Goal: Register for event/course: Sign up to attend an event or enroll in a course

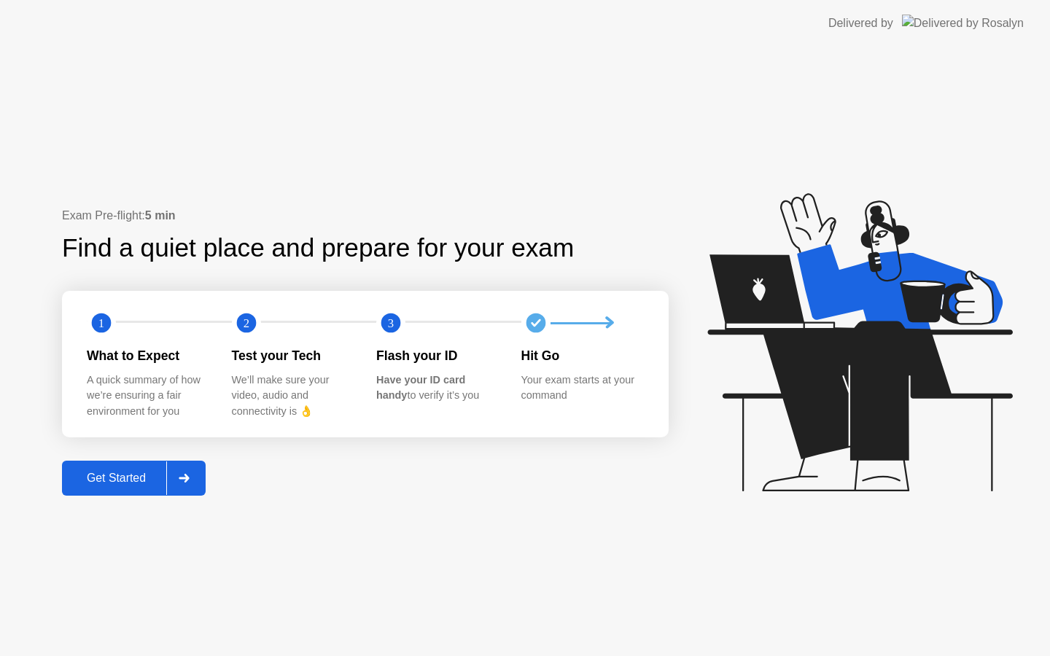
click at [96, 483] on div "Get Started" at bounding box center [116, 478] width 100 height 13
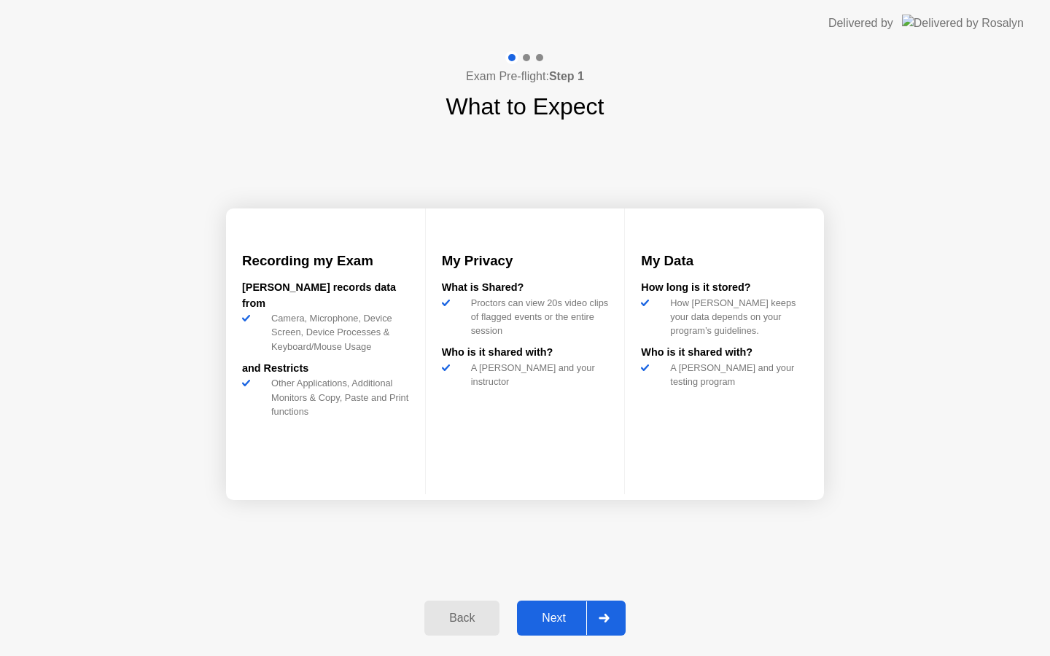
click at [551, 621] on div "Next" at bounding box center [553, 618] width 65 height 13
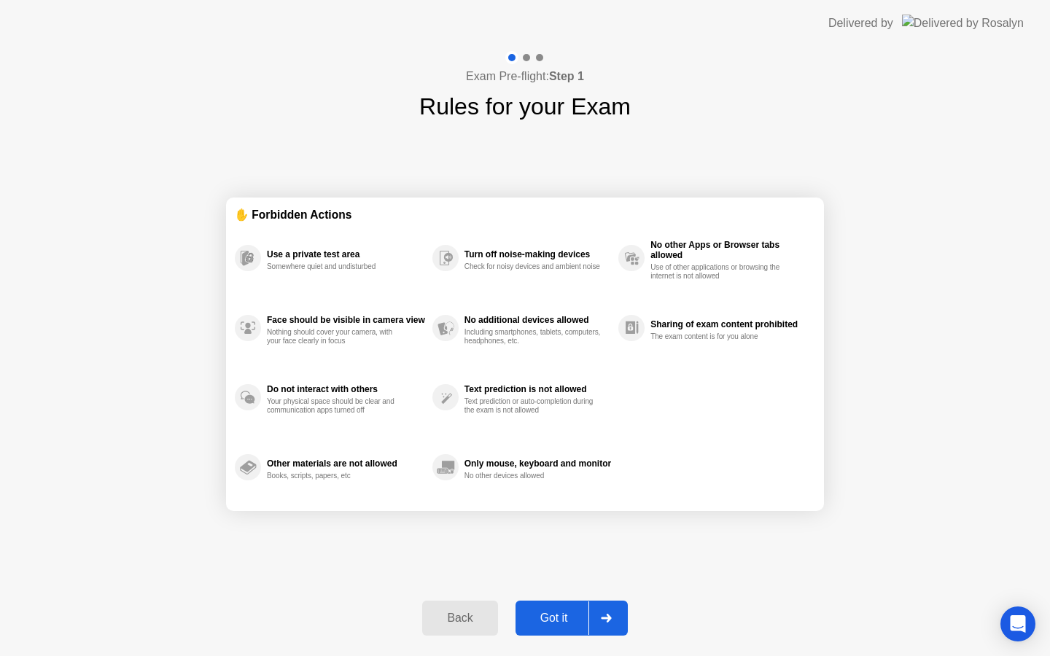
click at [551, 621] on div "Got it" at bounding box center [554, 618] width 69 height 13
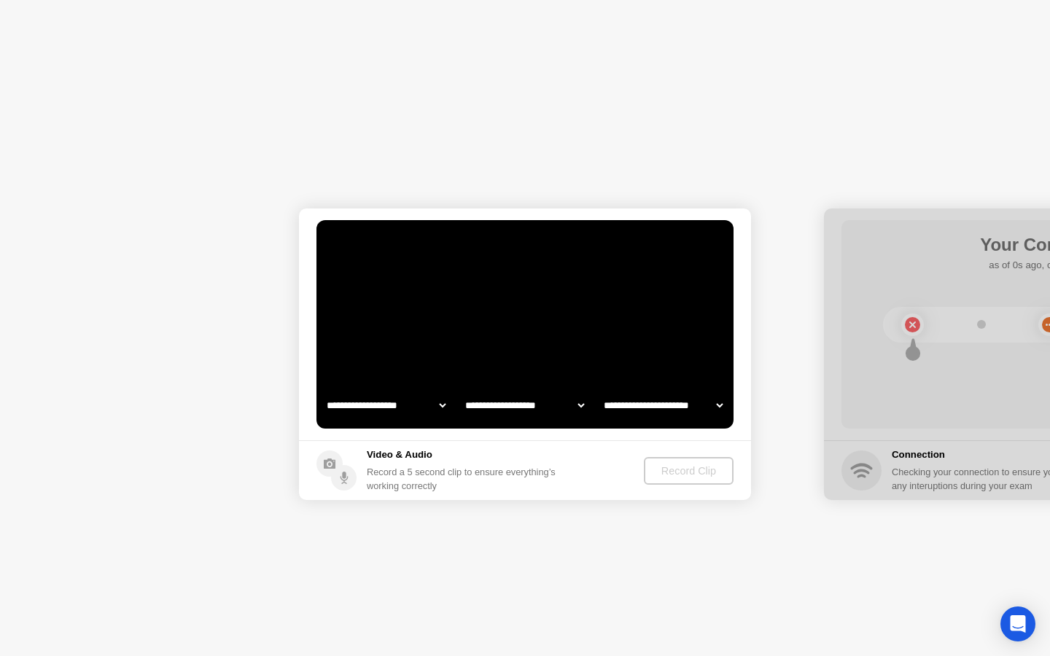
select select "**********"
select select "*******"
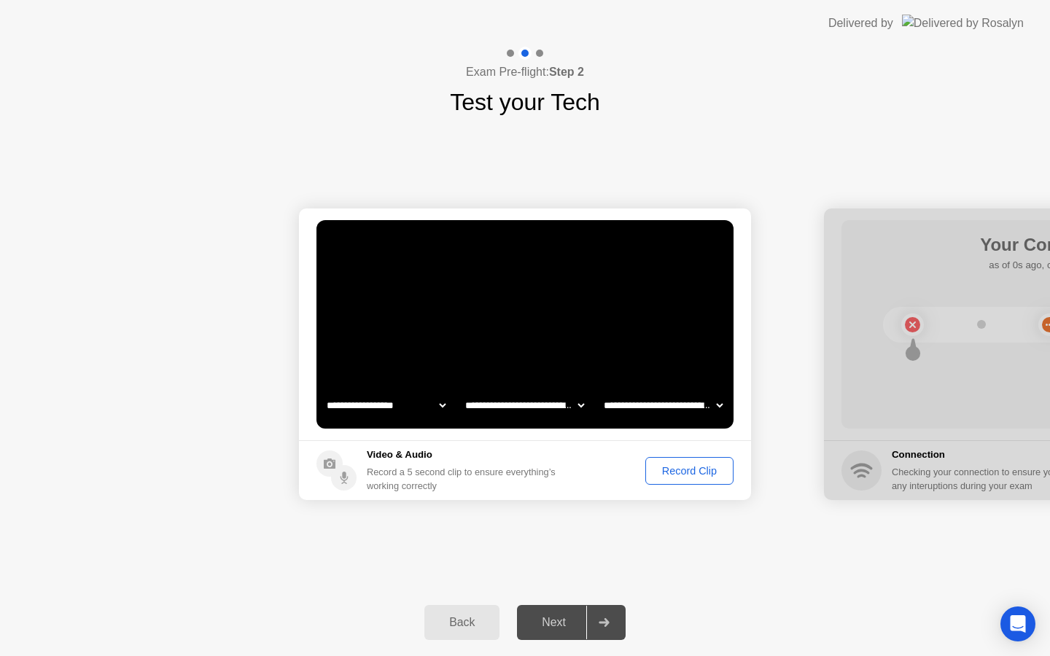
click at [685, 475] on div "Record Clip" at bounding box center [689, 471] width 78 height 12
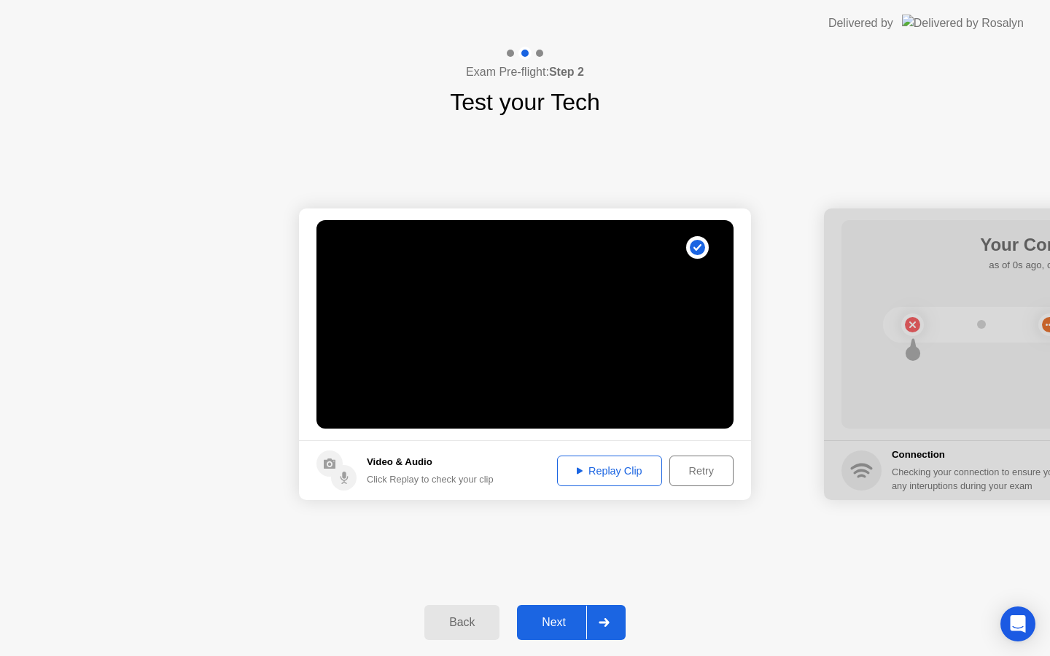
click at [558, 624] on div "Next" at bounding box center [553, 622] width 65 height 13
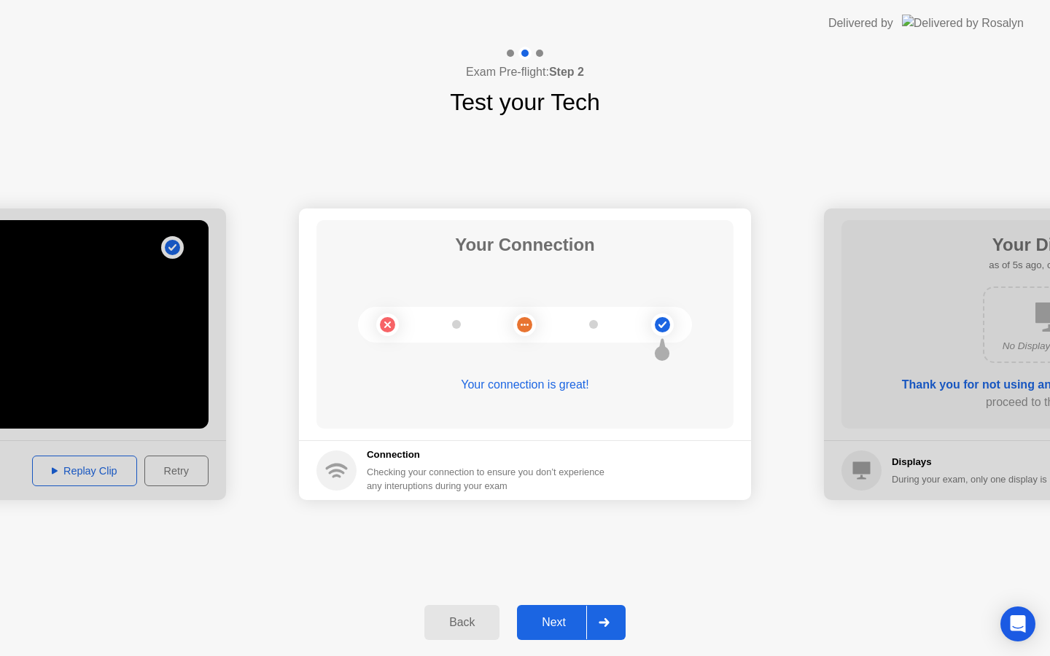
click at [548, 618] on div "Next" at bounding box center [553, 622] width 65 height 13
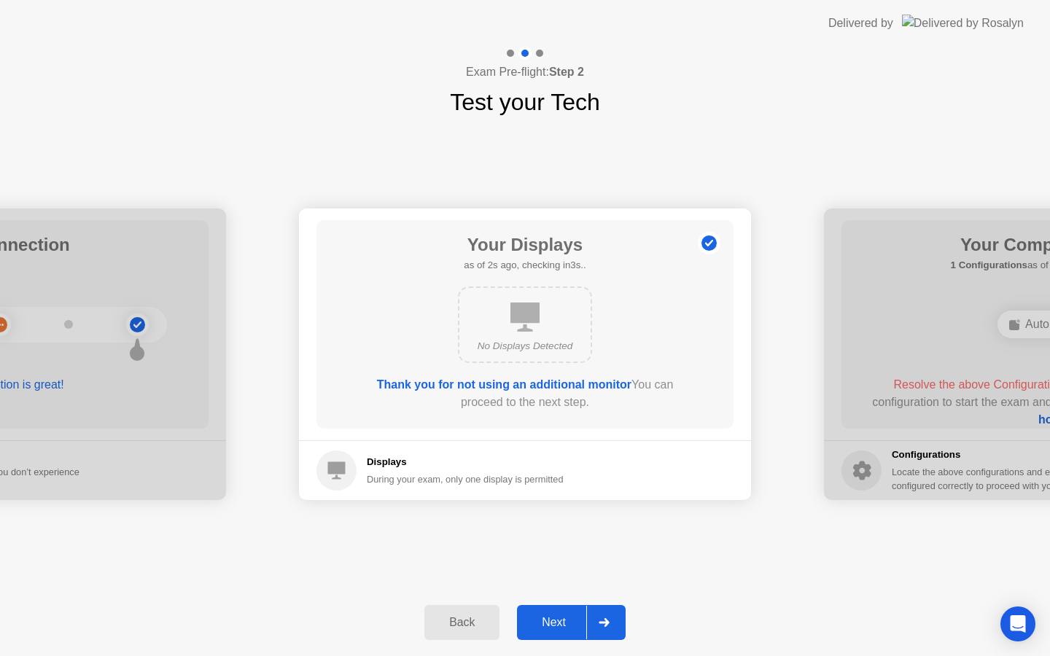
click at [553, 622] on div "Next" at bounding box center [553, 622] width 65 height 13
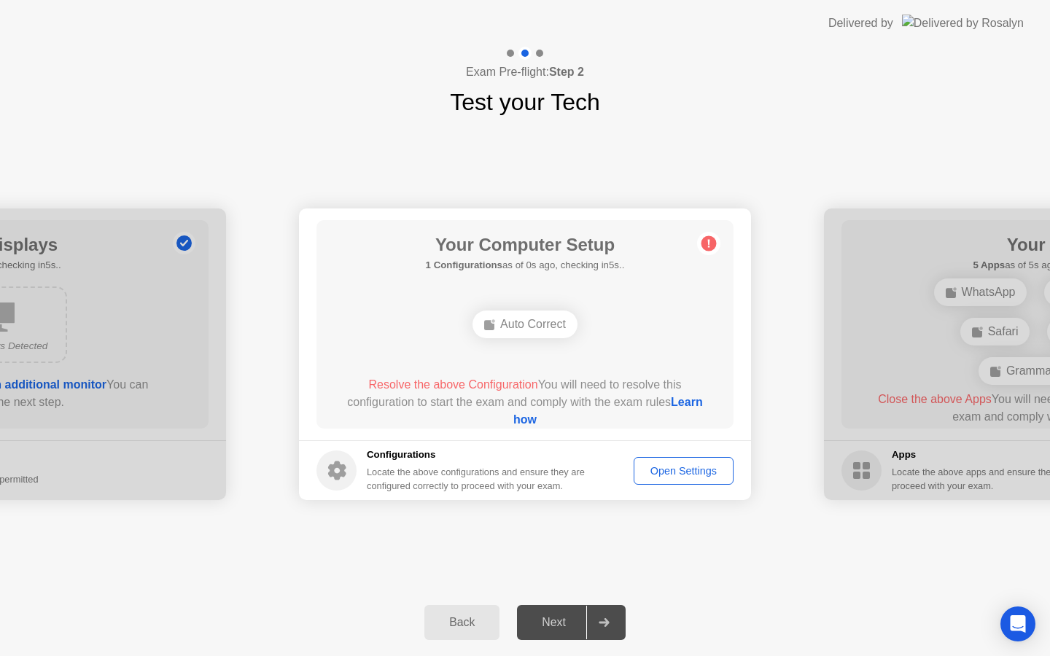
click at [556, 625] on div "Next" at bounding box center [553, 622] width 65 height 13
click at [552, 623] on div "Next" at bounding box center [553, 622] width 65 height 13
click at [668, 470] on div "Open Settings" at bounding box center [684, 471] width 90 height 12
click at [673, 472] on div "Open Settings" at bounding box center [684, 471] width 90 height 12
click at [710, 244] on circle at bounding box center [709, 243] width 15 height 15
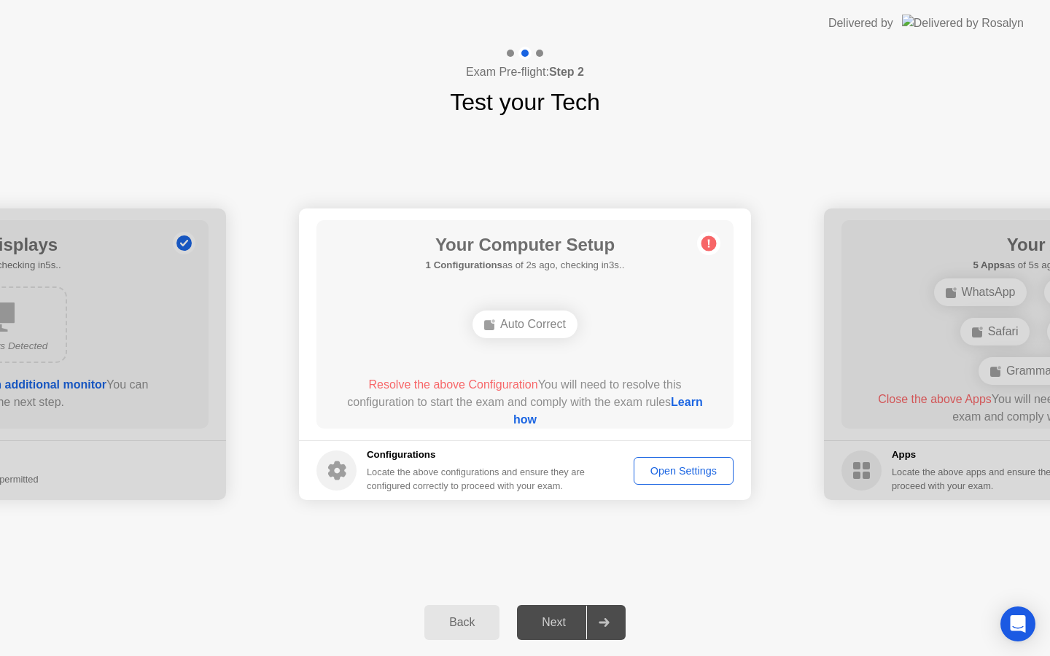
click at [710, 244] on circle at bounding box center [709, 243] width 15 height 15
click at [667, 472] on div "Open Settings" at bounding box center [684, 471] width 90 height 12
click at [549, 332] on div "Auto Correct" at bounding box center [525, 325] width 105 height 28
click at [523, 322] on div "Auto Correct" at bounding box center [525, 325] width 105 height 28
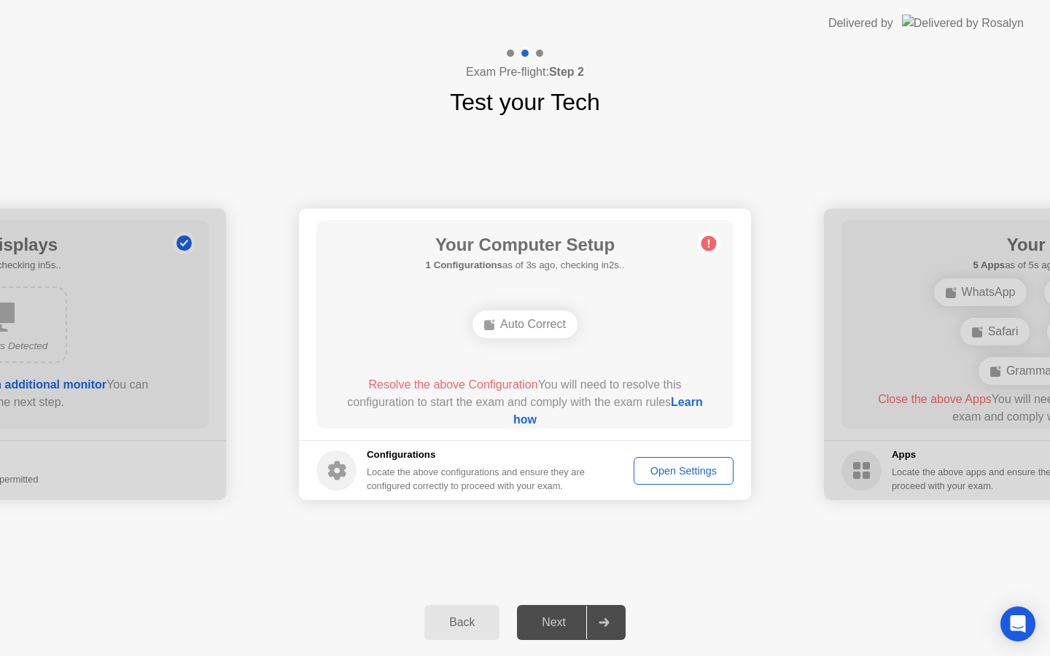
click at [525, 326] on div "Auto Correct" at bounding box center [525, 325] width 105 height 28
click at [670, 478] on button "Open Settings" at bounding box center [684, 471] width 100 height 28
click at [504, 246] on h1 "Your Computer Setup" at bounding box center [525, 245] width 199 height 26
click at [705, 248] on circle at bounding box center [709, 243] width 15 height 15
click at [683, 472] on div "Open Settings" at bounding box center [684, 471] width 90 height 12
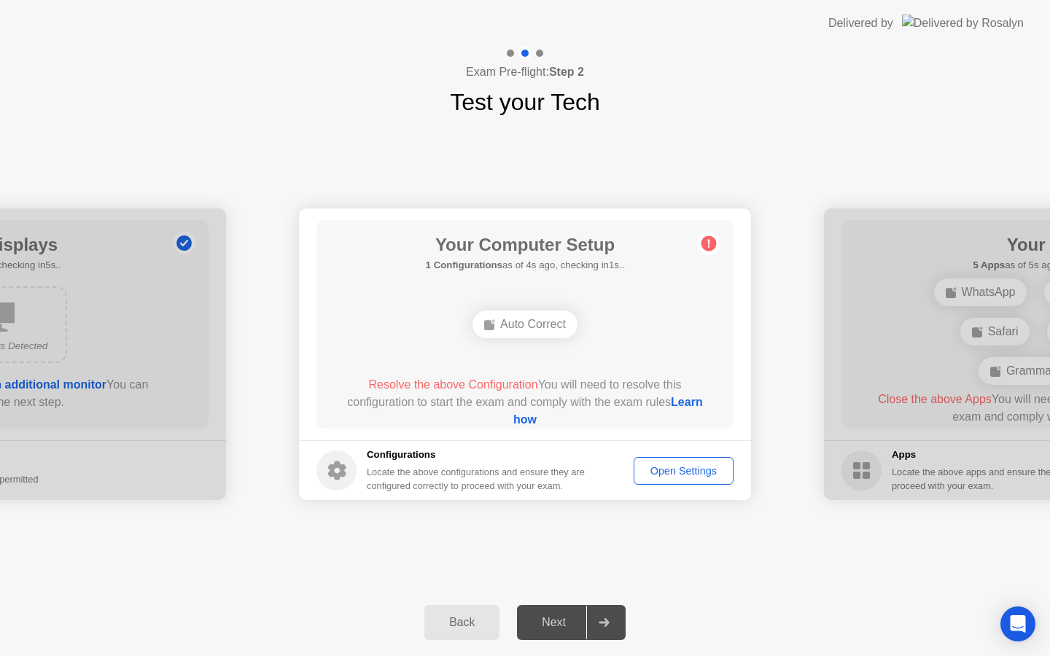
click at [669, 477] on div "Open Settings" at bounding box center [684, 471] width 90 height 12
click at [338, 467] on icon at bounding box center [337, 471] width 18 height 19
click at [338, 468] on circle at bounding box center [336, 471] width 40 height 40
click at [549, 330] on div "Auto Correct" at bounding box center [525, 325] width 105 height 28
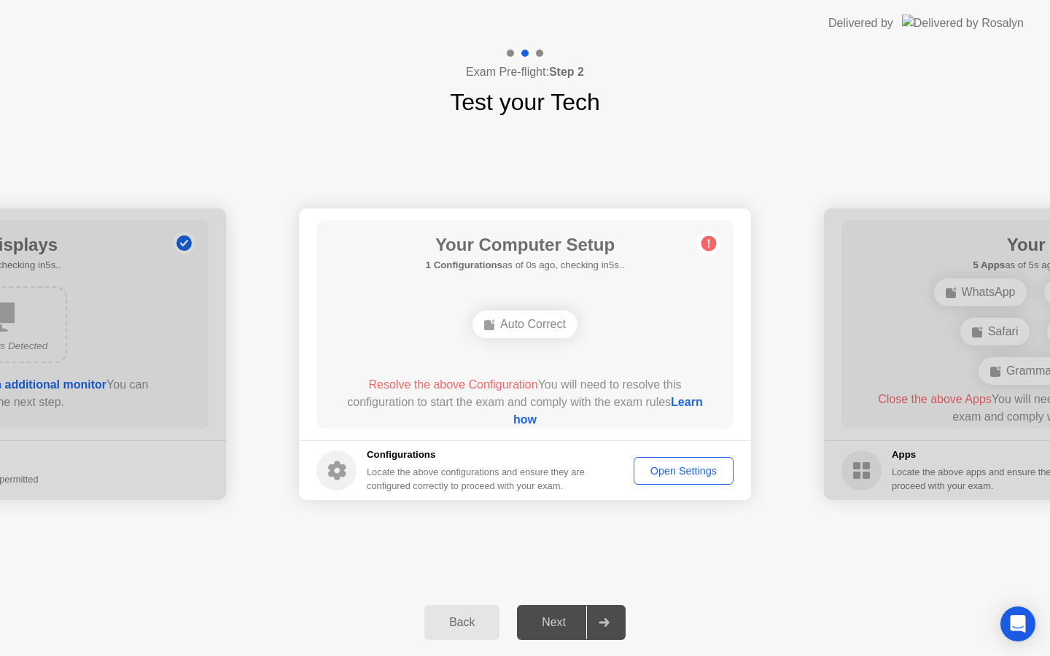
click at [549, 330] on div "Auto Correct" at bounding box center [525, 325] width 105 height 28
click at [529, 419] on link "Learn how" at bounding box center [608, 411] width 190 height 30
click at [692, 476] on div "Open Settings" at bounding box center [684, 471] width 90 height 12
click at [669, 471] on div "Open Settings" at bounding box center [684, 471] width 90 height 12
click at [668, 475] on div "Open Settings" at bounding box center [684, 471] width 90 height 12
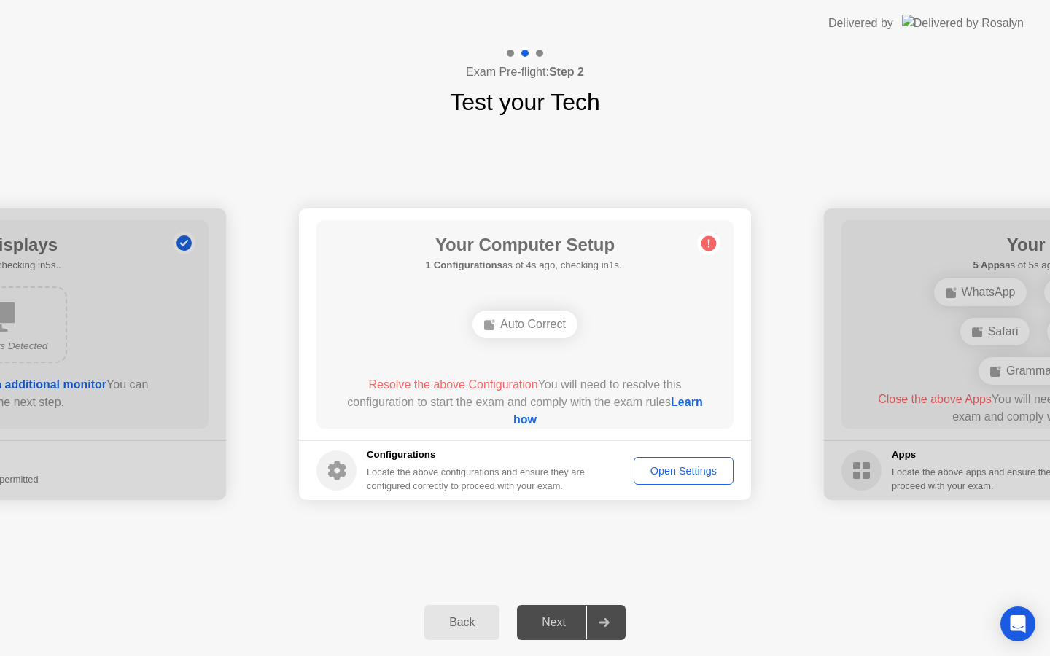
click at [662, 475] on div "Open Settings" at bounding box center [684, 471] width 90 height 12
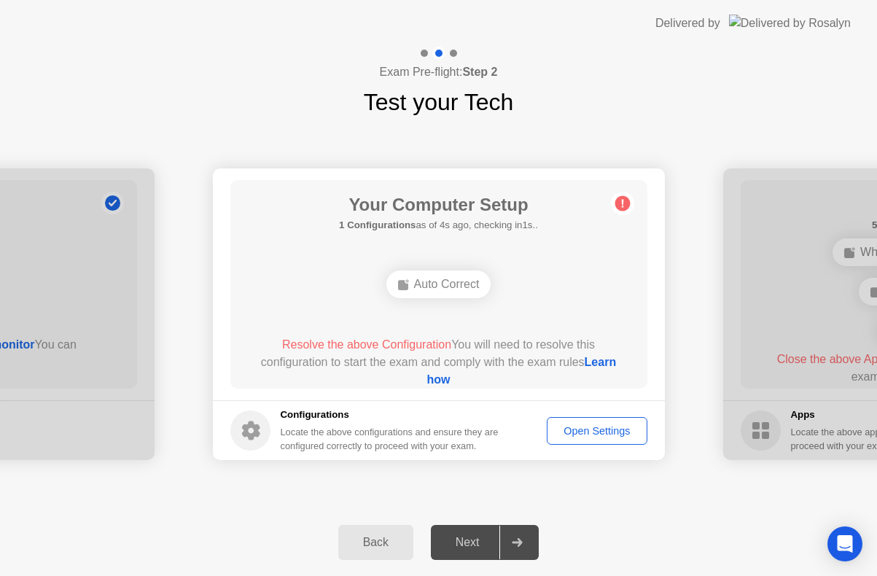
click at [582, 437] on div "Open Settings" at bounding box center [597, 431] width 90 height 12
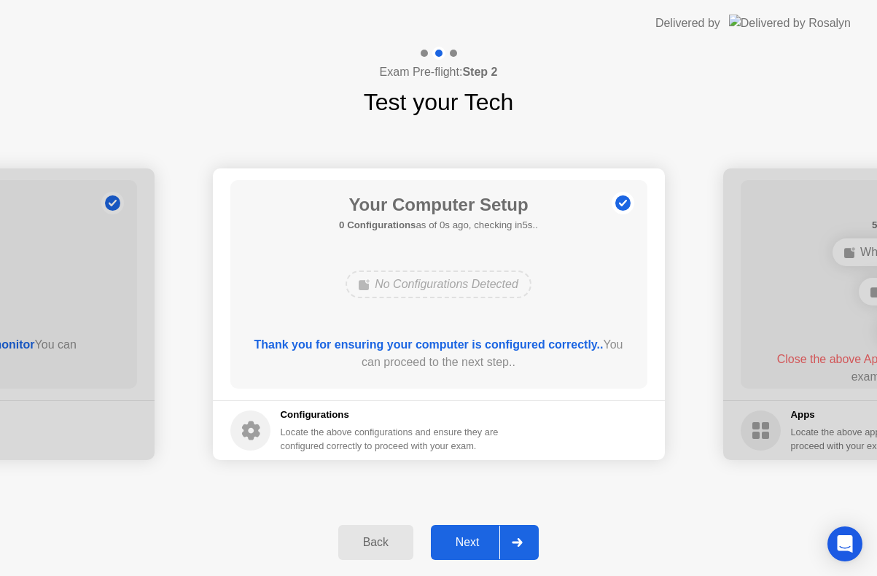
click at [468, 544] on div "Next" at bounding box center [467, 542] width 65 height 13
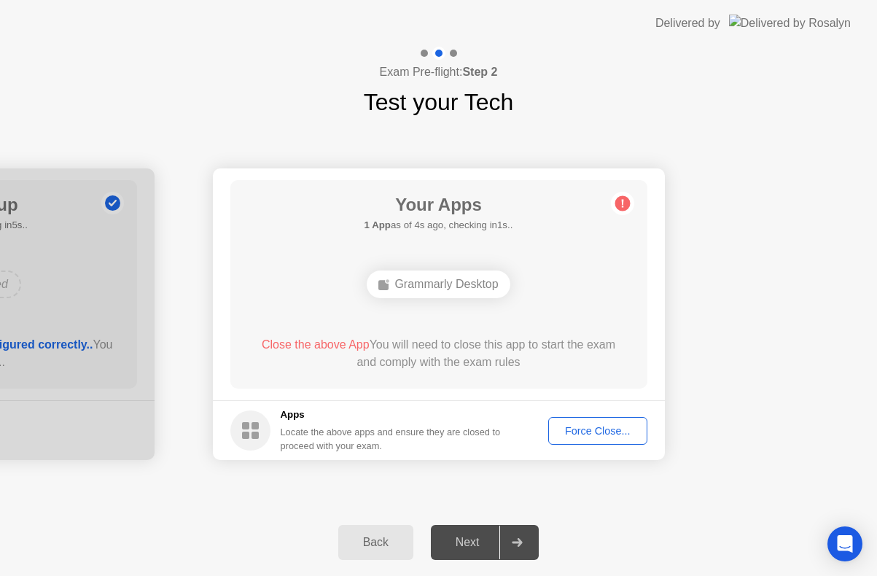
click at [592, 432] on div "Force Close..." at bounding box center [597, 431] width 89 height 12
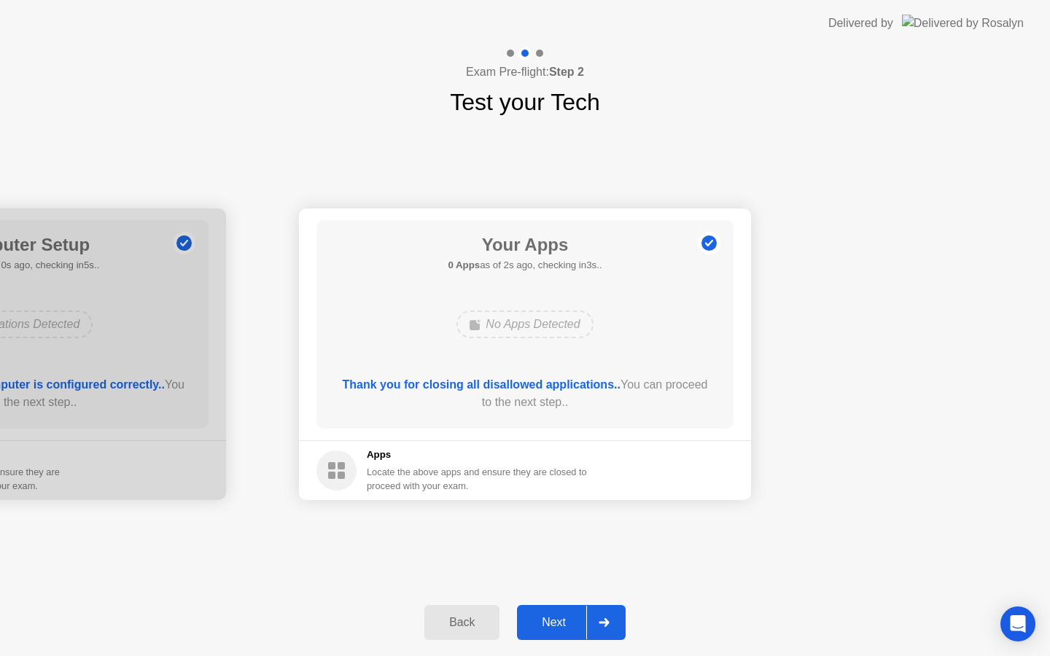
click at [556, 624] on div "Next" at bounding box center [553, 622] width 65 height 13
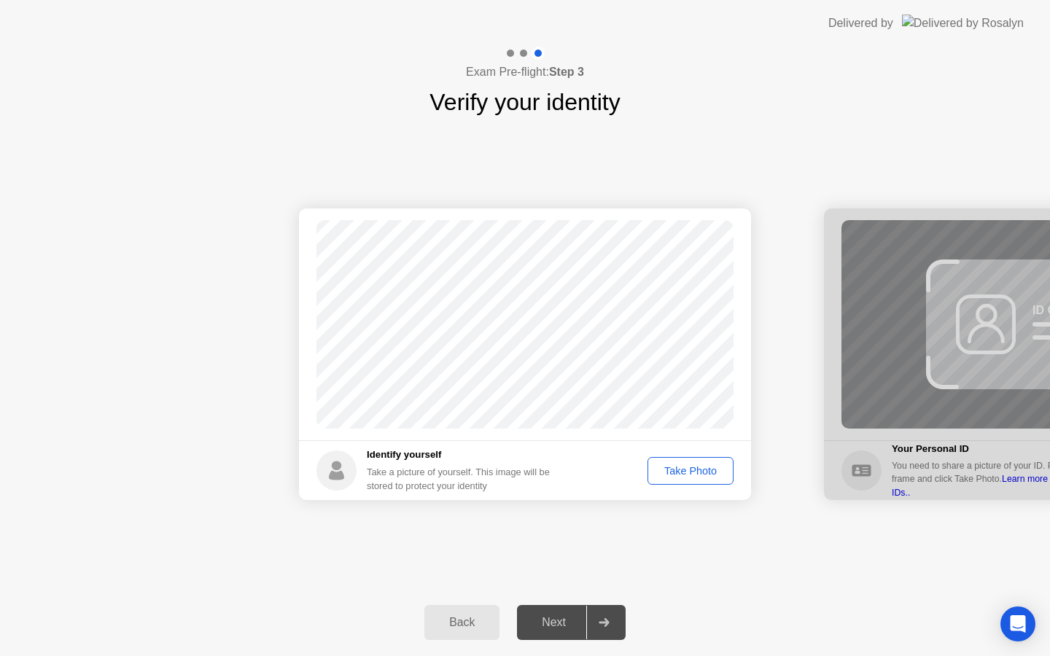
click at [676, 476] on div "Take Photo" at bounding box center [691, 471] width 76 height 12
click at [549, 624] on div "Next" at bounding box center [553, 622] width 65 height 13
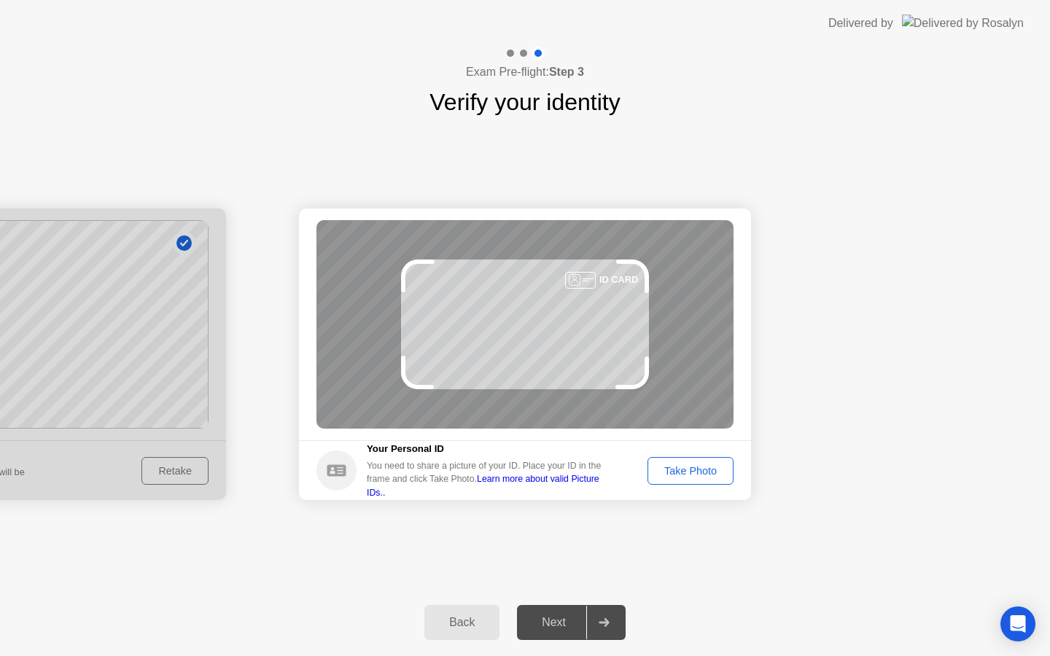
click at [665, 472] on div "Take Photo" at bounding box center [691, 471] width 76 height 12
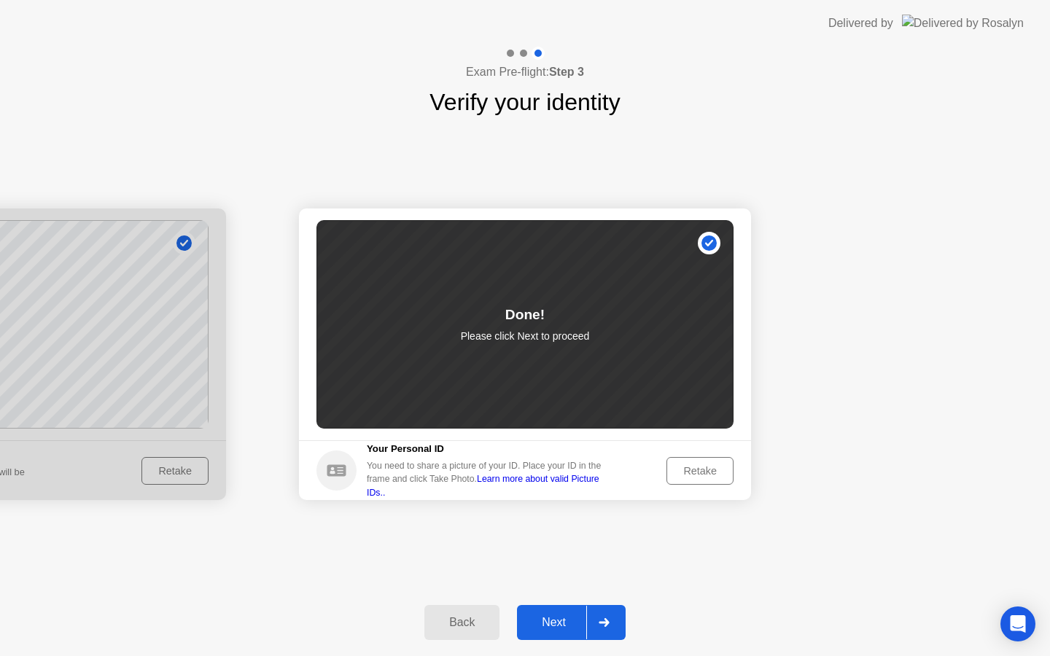
click at [559, 617] on div "Next" at bounding box center [553, 622] width 65 height 13
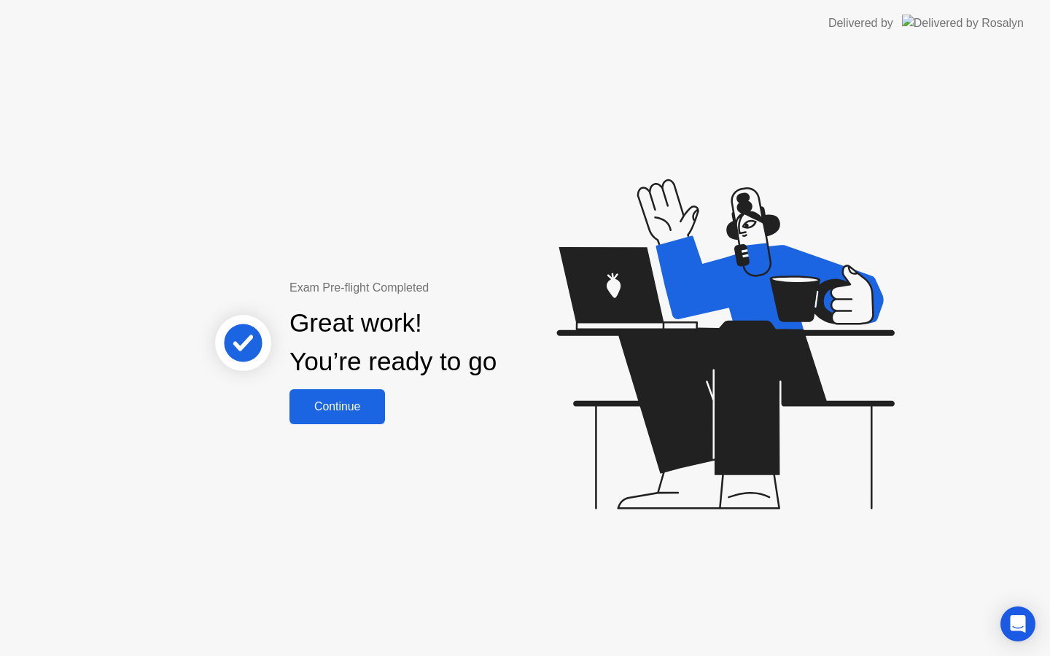
click at [330, 411] on div "Continue" at bounding box center [337, 406] width 87 height 13
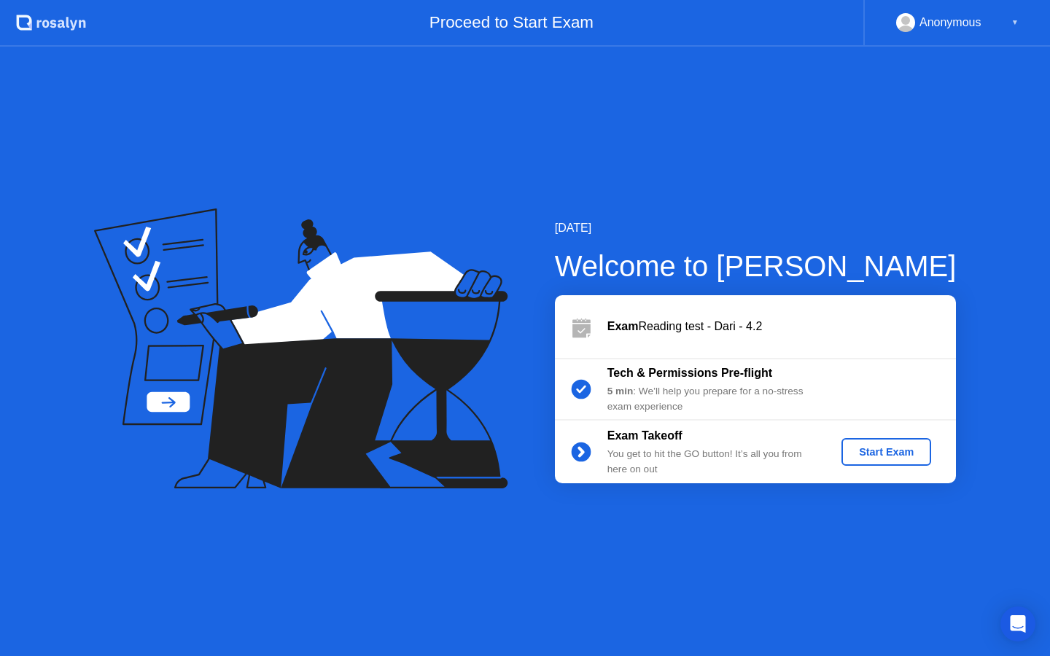
click at [862, 454] on div "Start Exam" at bounding box center [886, 452] width 78 height 12
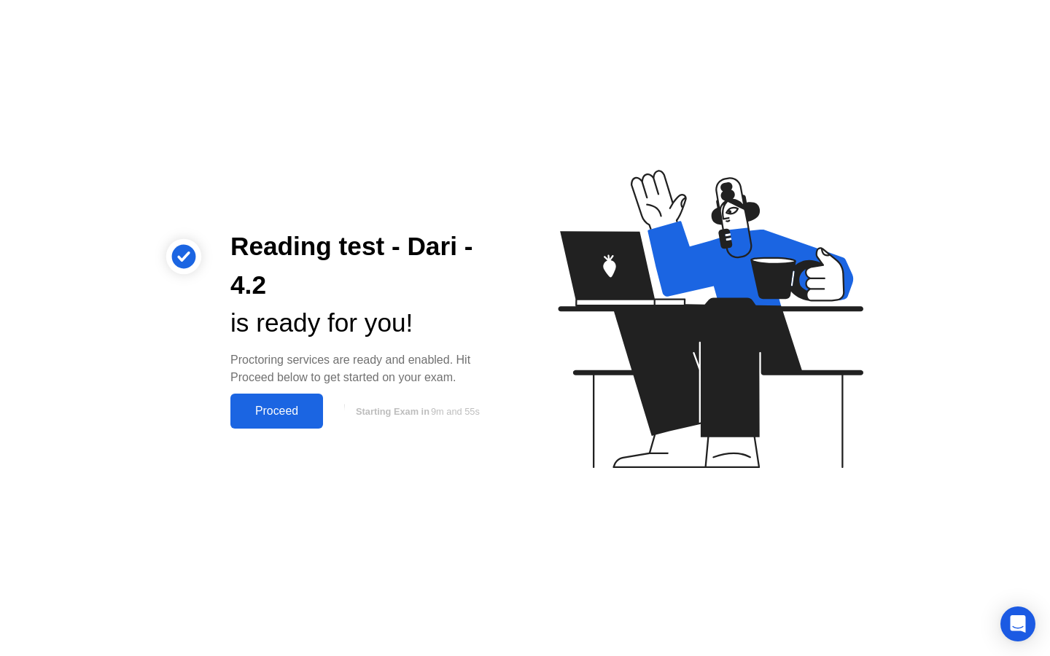
click at [261, 417] on div "Proceed" at bounding box center [277, 411] width 84 height 13
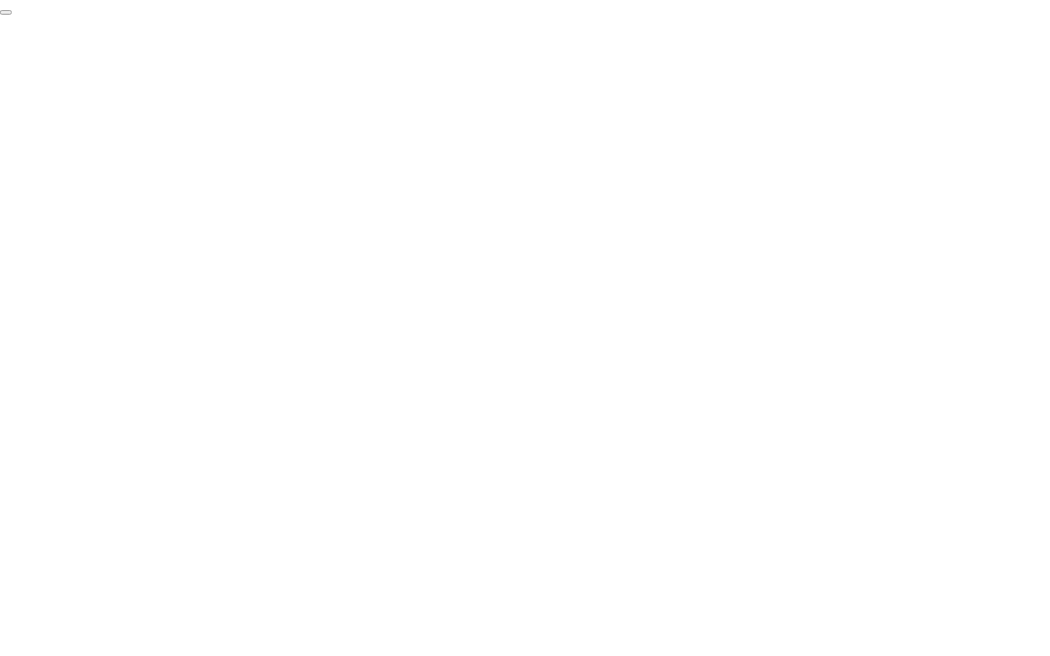
click div "End Proctoring Session"
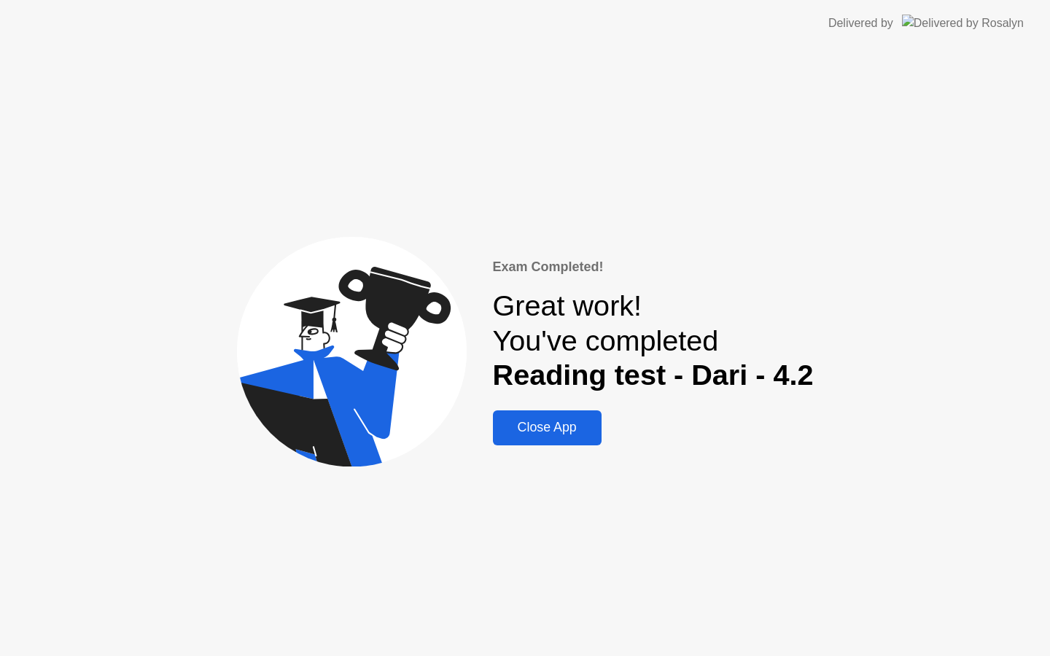
click at [559, 443] on button "Close App" at bounding box center [547, 428] width 109 height 35
